Goal: Feedback & Contribution: Leave review/rating

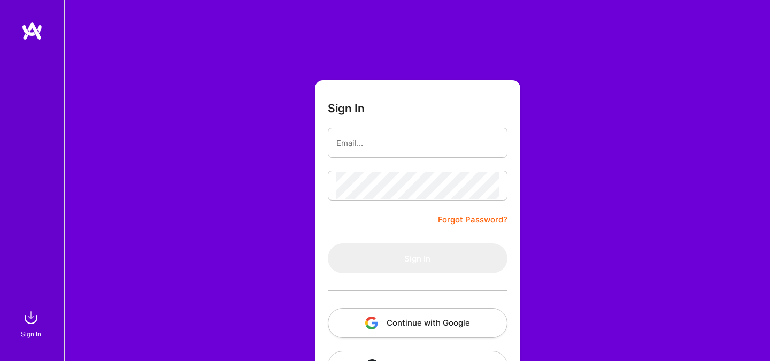
scroll to position [41, 0]
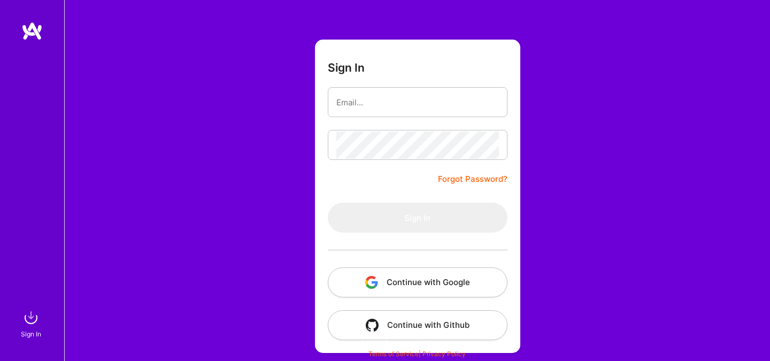
click at [418, 269] on button "Continue with Google" at bounding box center [418, 282] width 180 height 30
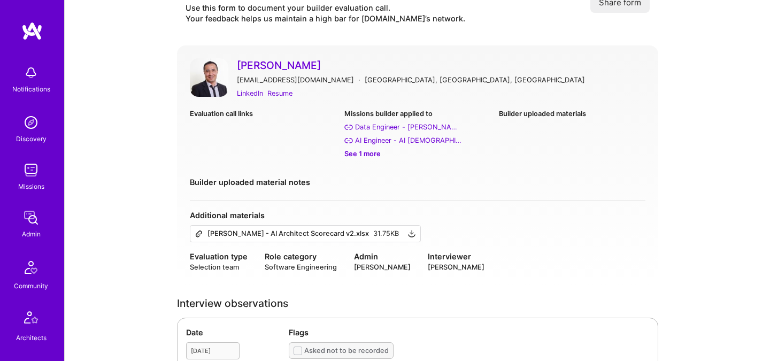
scroll to position [43, 0]
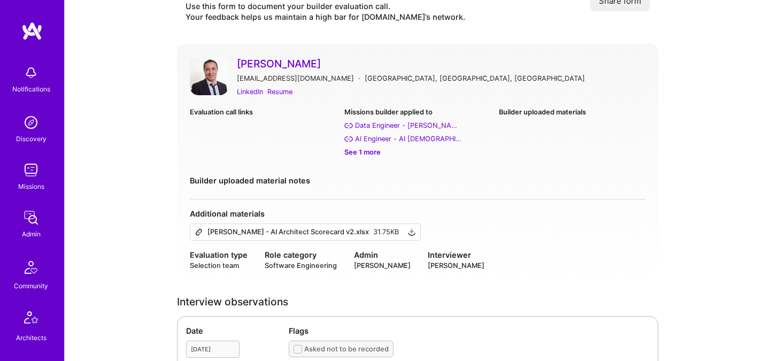
click at [271, 63] on link "[PERSON_NAME]" at bounding box center [441, 64] width 409 height 14
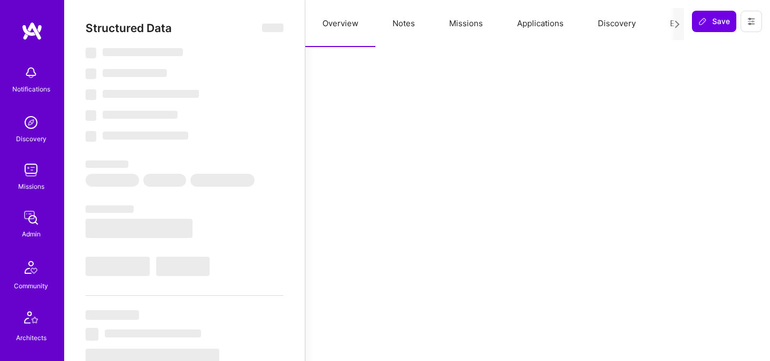
select select "Right Now"
select select "5"
select select "7"
select select "6"
select select "7"
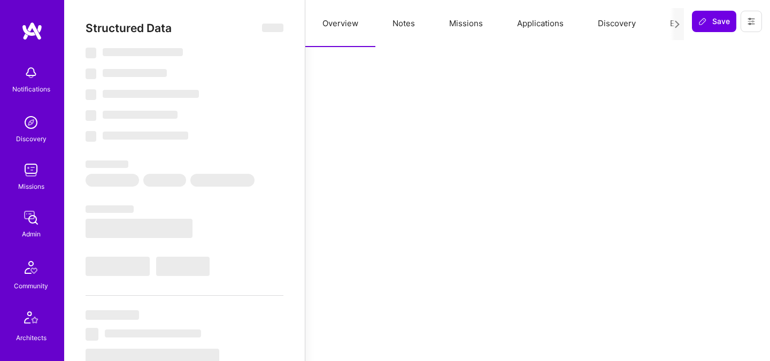
select select "SE"
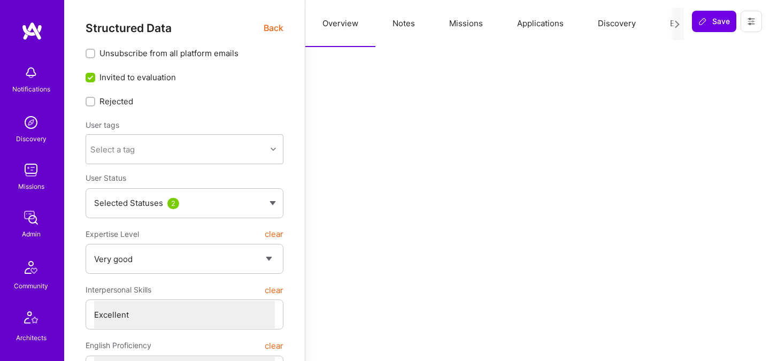
click at [669, 26] on button "Evaluation" at bounding box center [689, 23] width 73 height 47
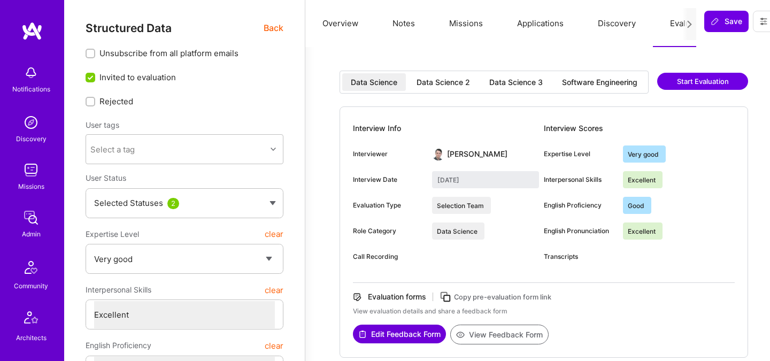
click at [586, 88] on div "Software Engineering" at bounding box center [600, 82] width 93 height 18
type input "July 28, 2025"
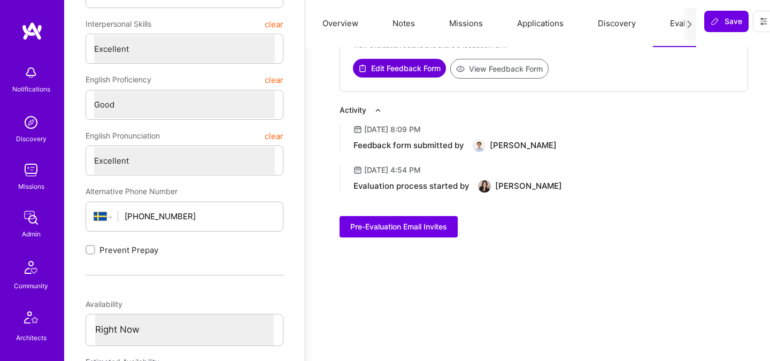
scroll to position [267, 0]
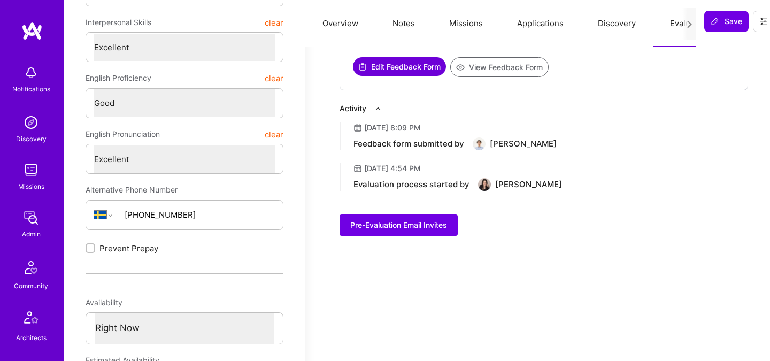
click at [512, 72] on button "View Feedback Form" at bounding box center [499, 67] width 98 height 20
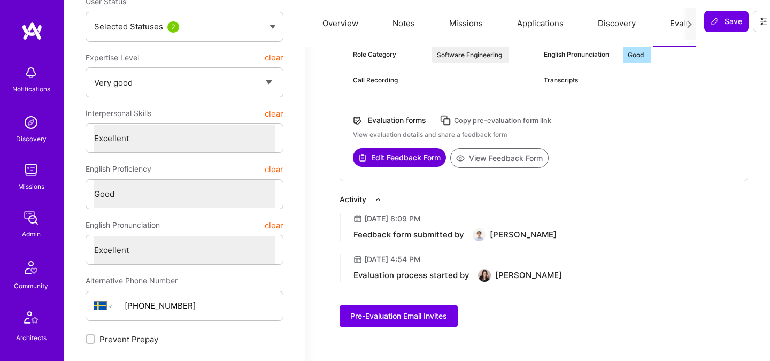
scroll to position [180, 0]
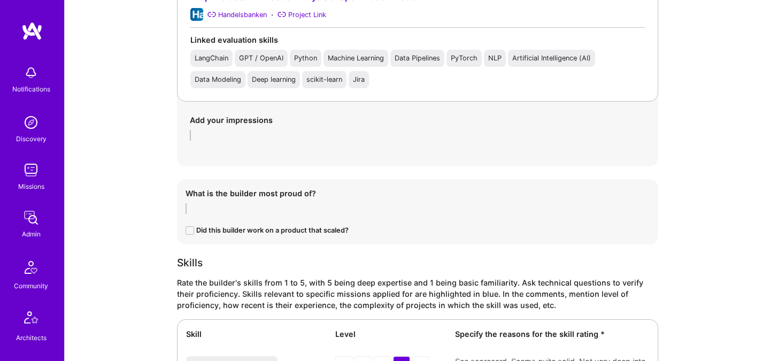
scroll to position [968, 0]
